Goal: Find specific page/section: Find specific page/section

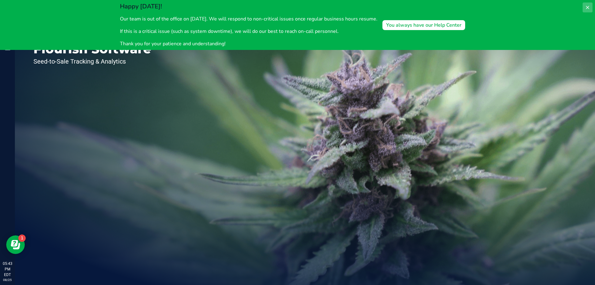
click at [585, 8] on icon at bounding box center [587, 7] width 5 height 5
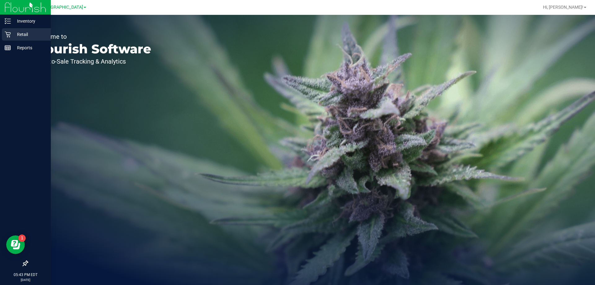
click at [26, 35] on p "Retail" at bounding box center [29, 34] width 37 height 7
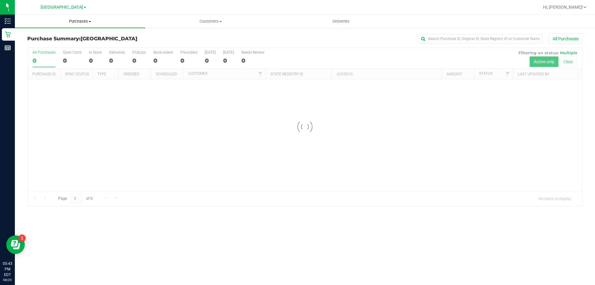
click at [89, 23] on span "Purchases" at bounding box center [80, 22] width 130 height 6
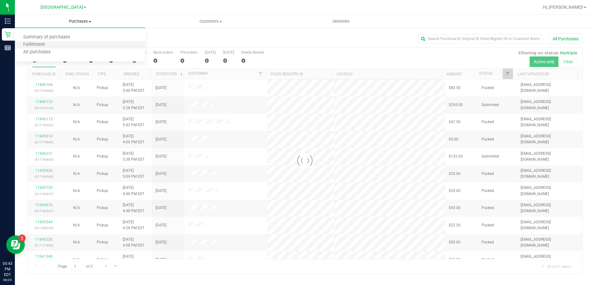
click at [78, 43] on li "Fulfillment" at bounding box center [80, 44] width 130 height 7
